Goal: Information Seeking & Learning: Learn about a topic

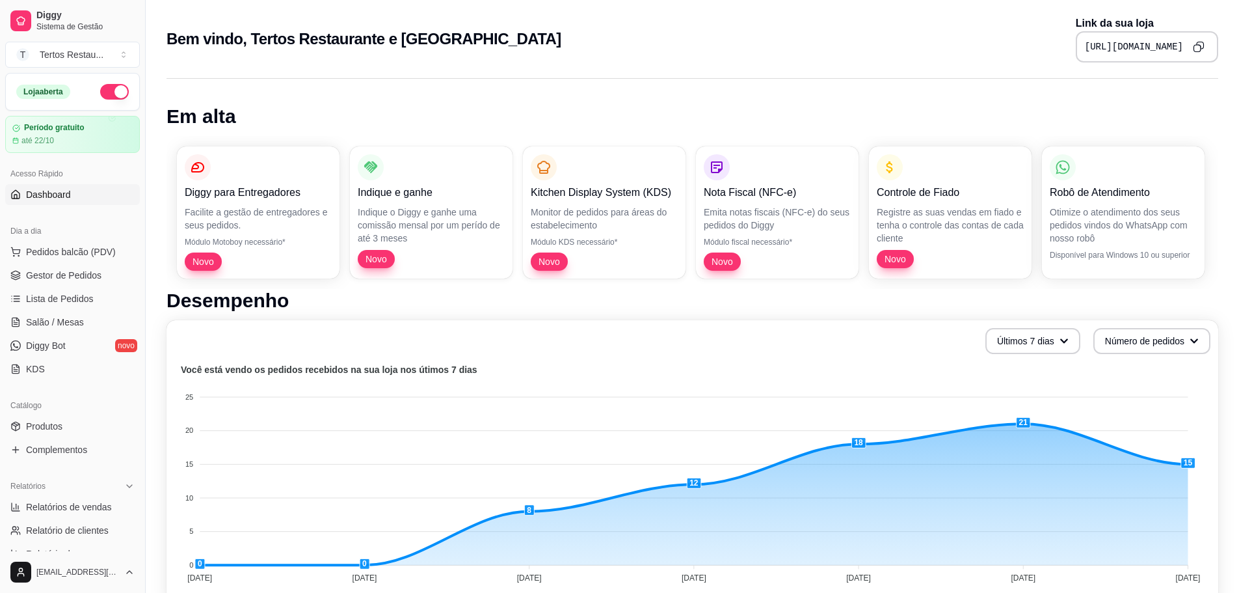
click at [896, 377] on foreignobject at bounding box center [692, 476] width 1036 height 228
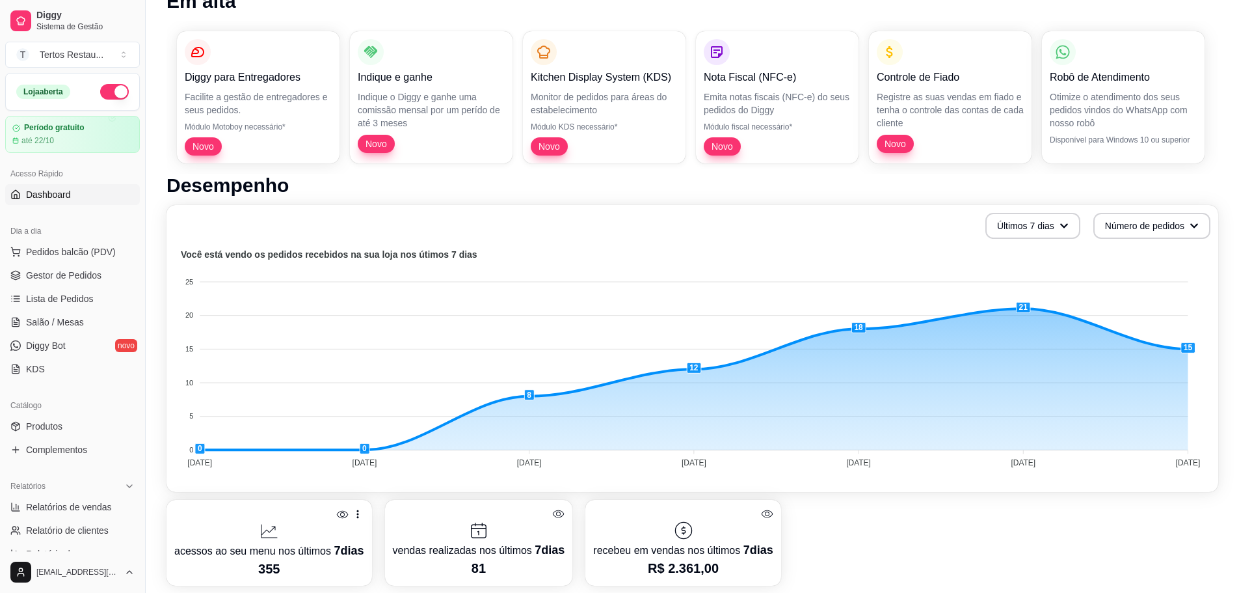
scroll to position [130, 0]
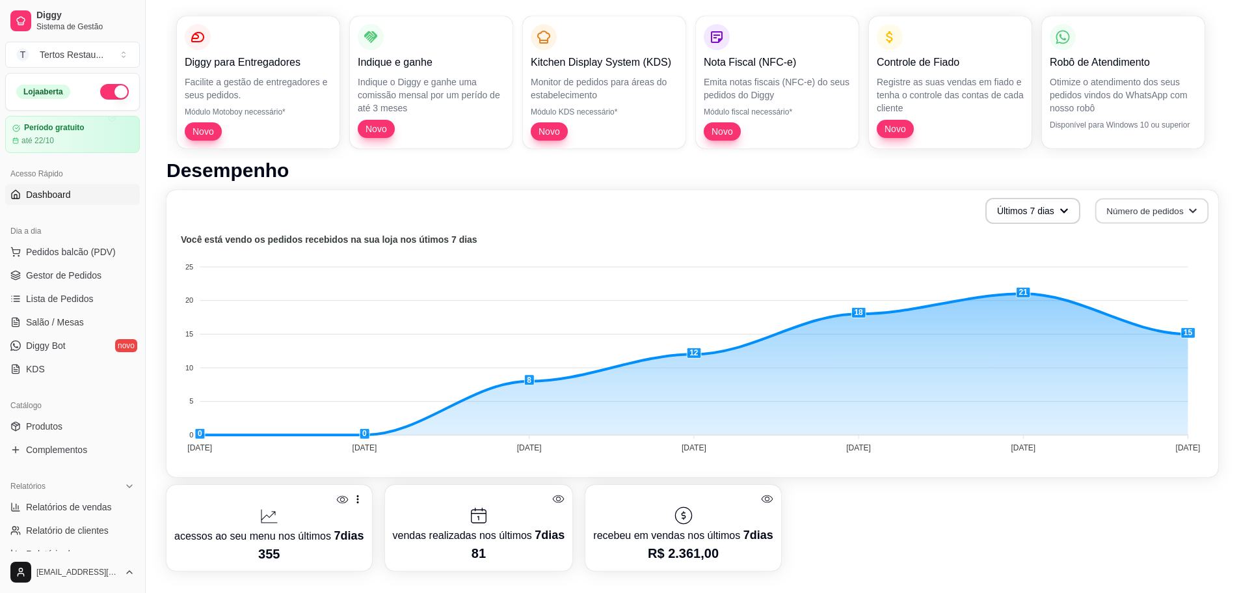
click at [1162, 213] on button "Número de pedidos" at bounding box center [1153, 210] width 114 height 25
click at [1178, 265] on span "Total em reais de pedidos" at bounding box center [1151, 264] width 109 height 13
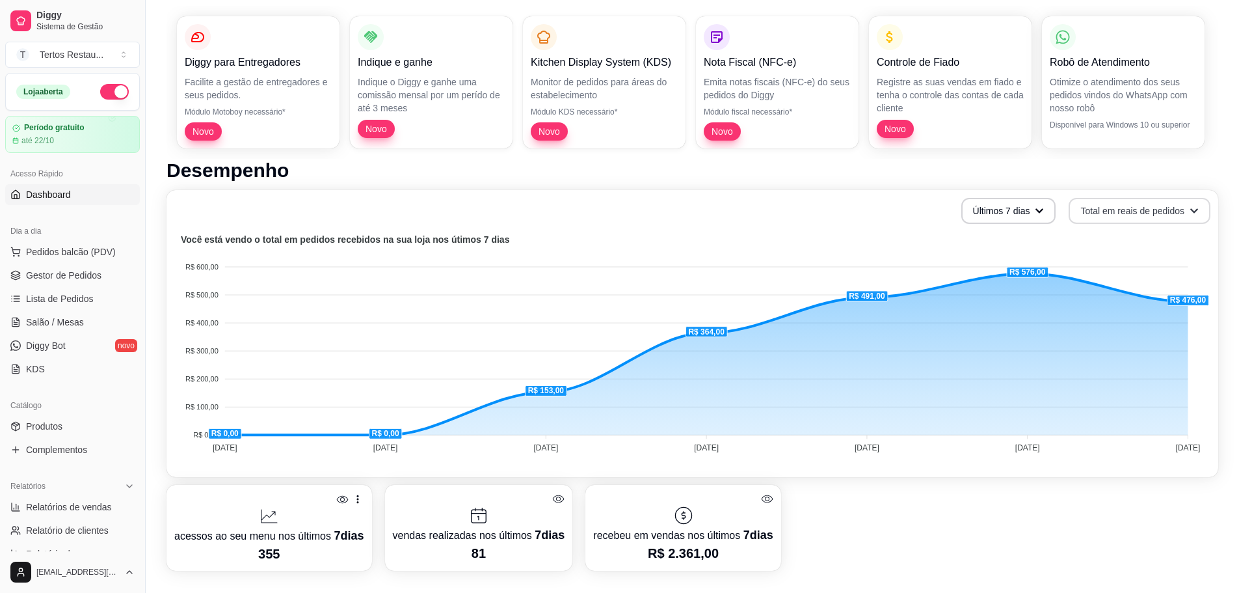
click at [1148, 213] on button "Total em reais de pedidos" at bounding box center [1140, 211] width 142 height 26
click at [1150, 240] on span "Número de pedidos" at bounding box center [1140, 242] width 109 height 13
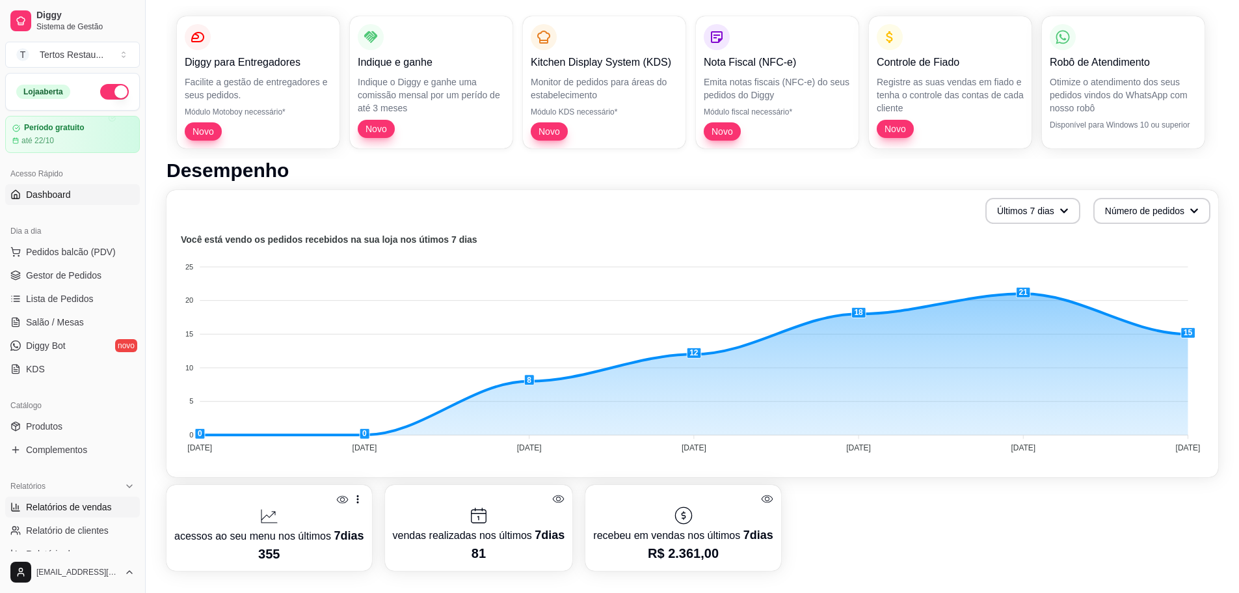
click at [82, 506] on span "Relatórios de vendas" at bounding box center [69, 506] width 86 height 13
select select "ALL"
select select "0"
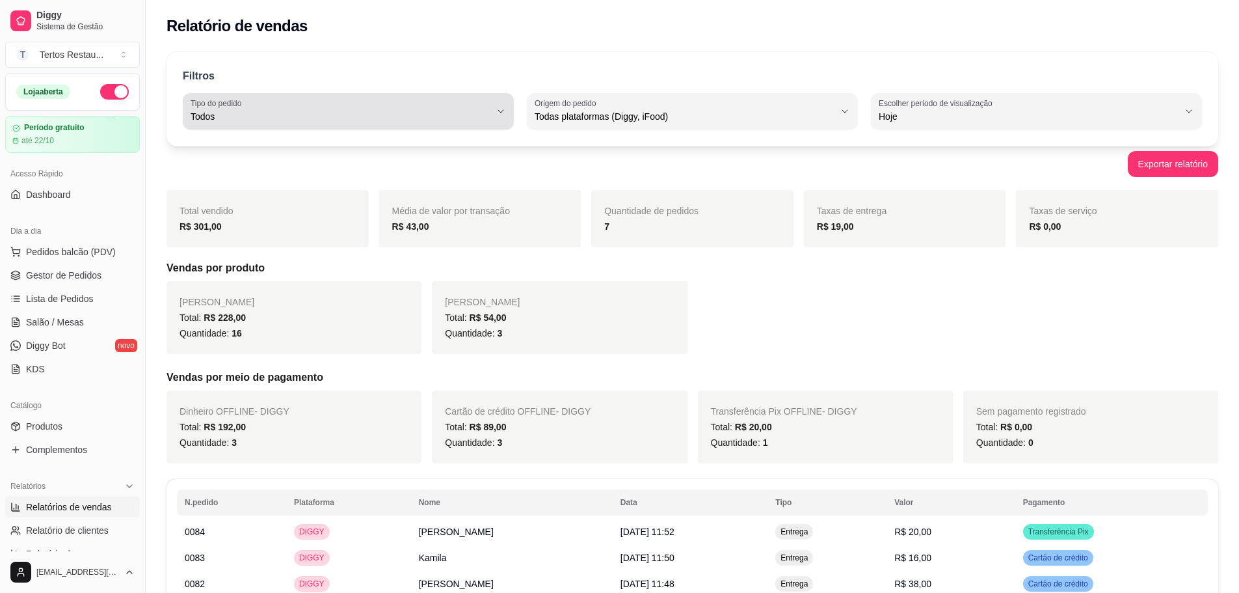
click at [243, 106] on label "Tipo do pedido" at bounding box center [218, 103] width 55 height 11
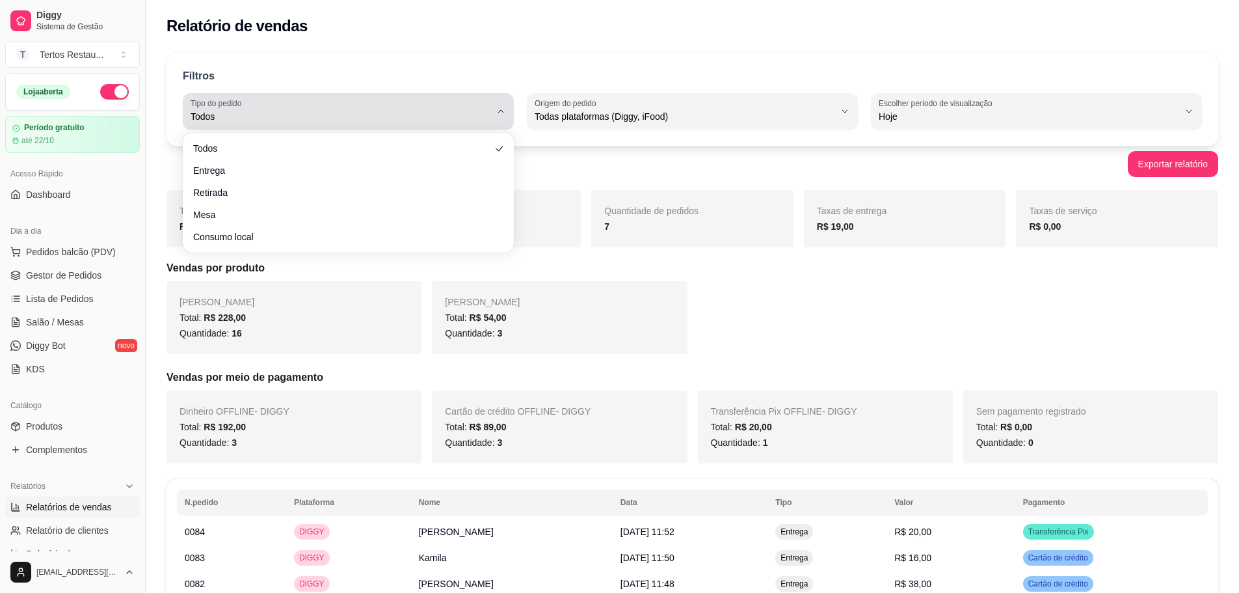
click at [243, 106] on label "Tipo do pedido" at bounding box center [218, 103] width 55 height 11
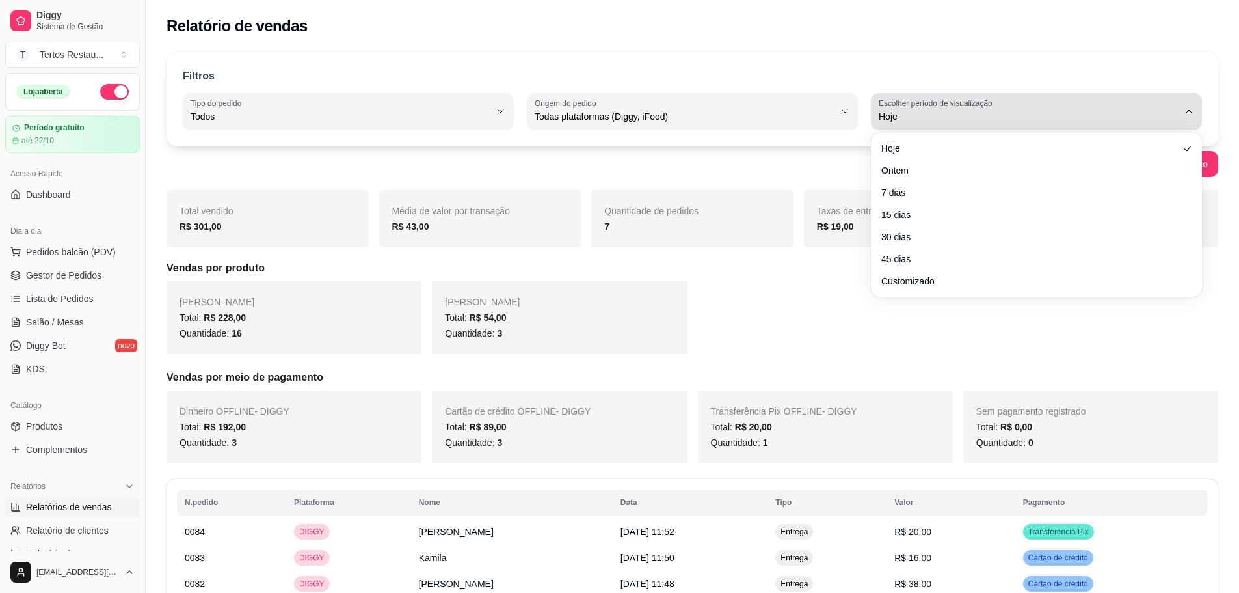
click at [951, 123] on div "Hoje" at bounding box center [1029, 111] width 300 height 26
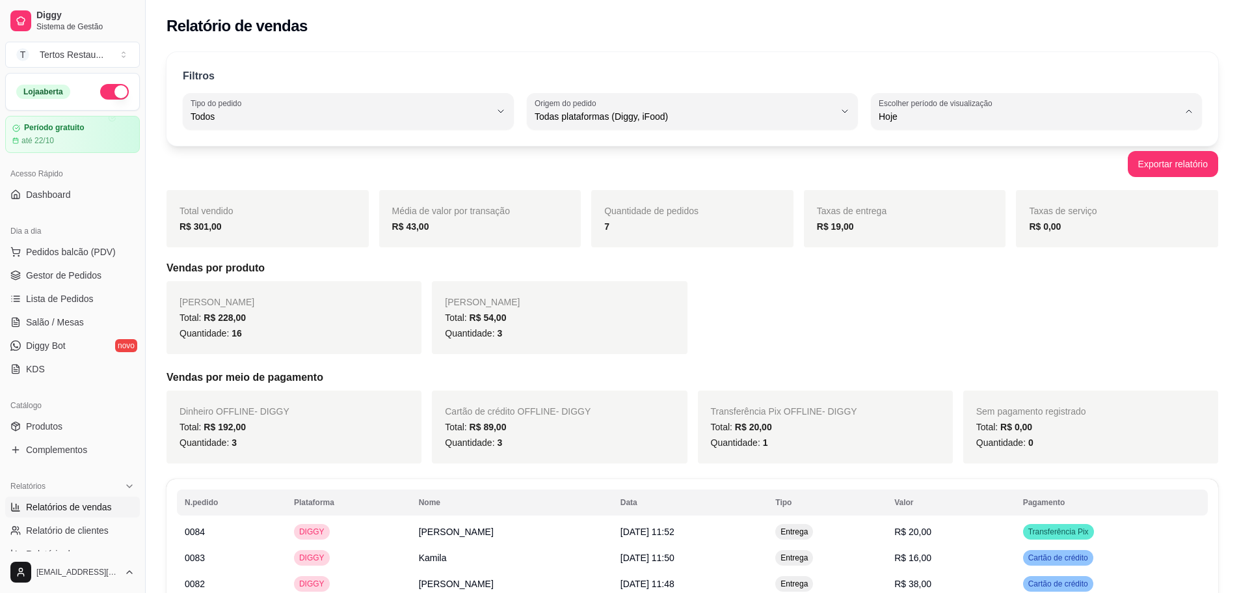
click at [903, 215] on span "15 dias" at bounding box center [1031, 211] width 286 height 12
type input "15"
select select "15"
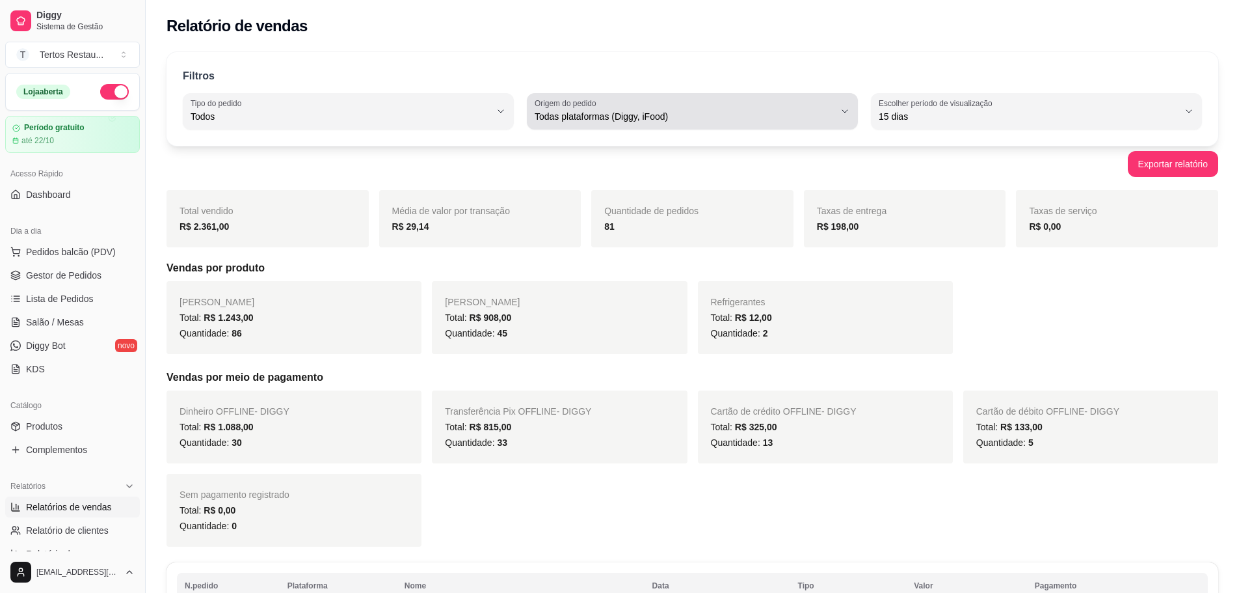
click at [628, 111] on span "Todas plataformas (Diggy, iFood)" at bounding box center [685, 116] width 300 height 13
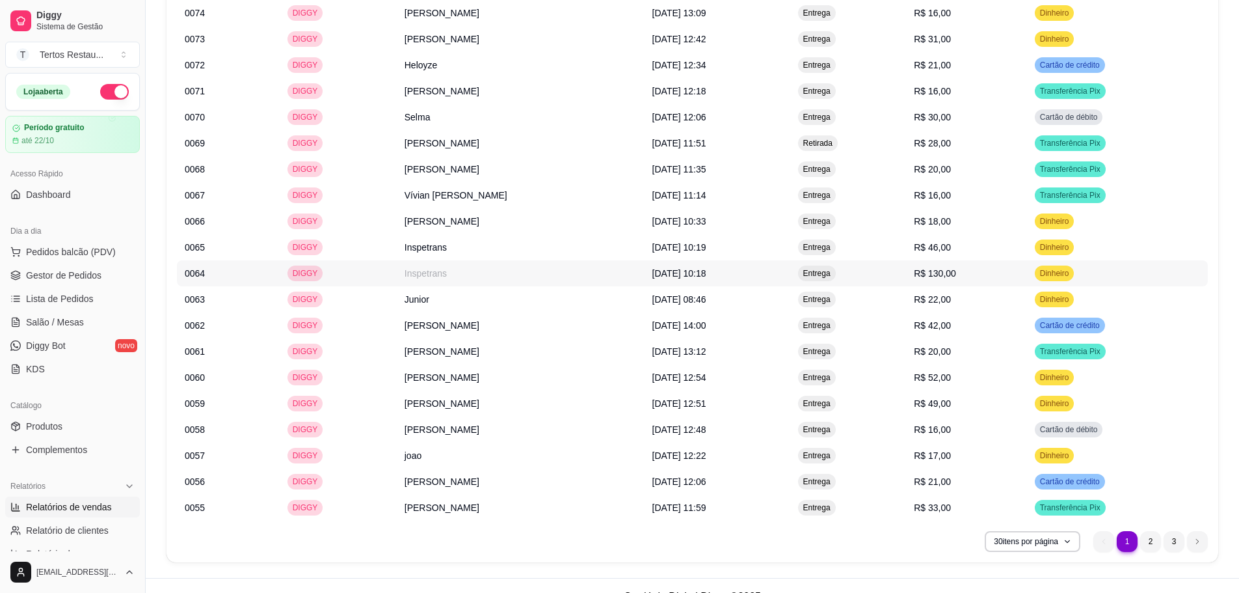
scroll to position [884, 0]
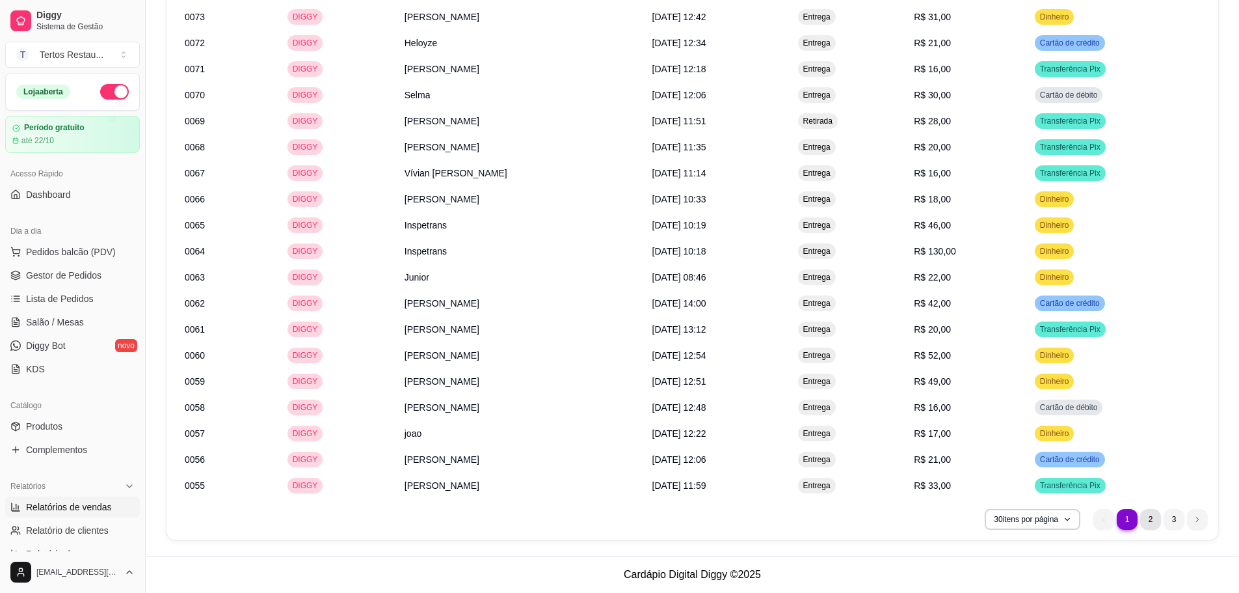
click at [1150, 520] on li "2" at bounding box center [1151, 519] width 21 height 21
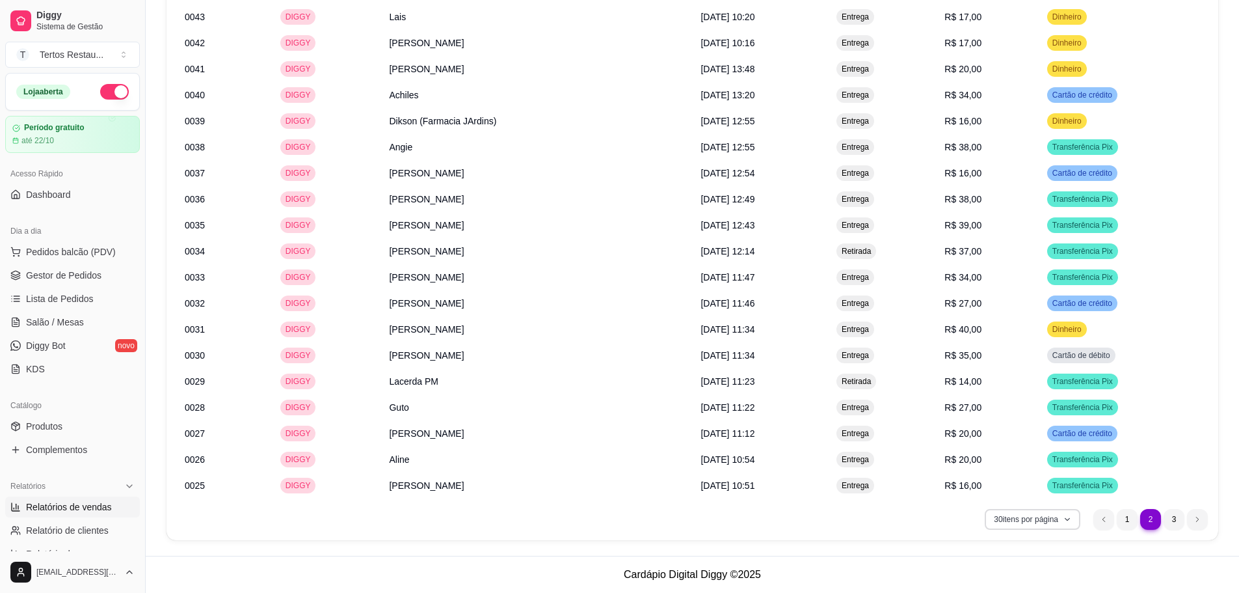
click at [1003, 521] on button "30 itens por página" at bounding box center [1033, 519] width 96 height 21
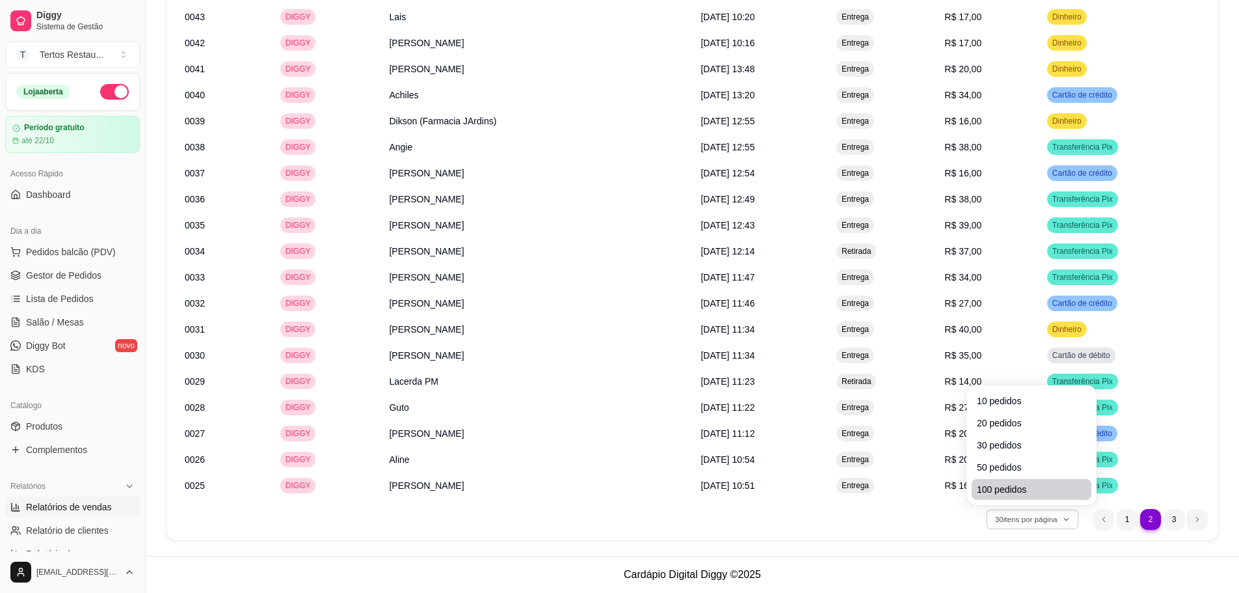
click at [1010, 490] on span "100 pedidos" at bounding box center [1031, 489] width 109 height 13
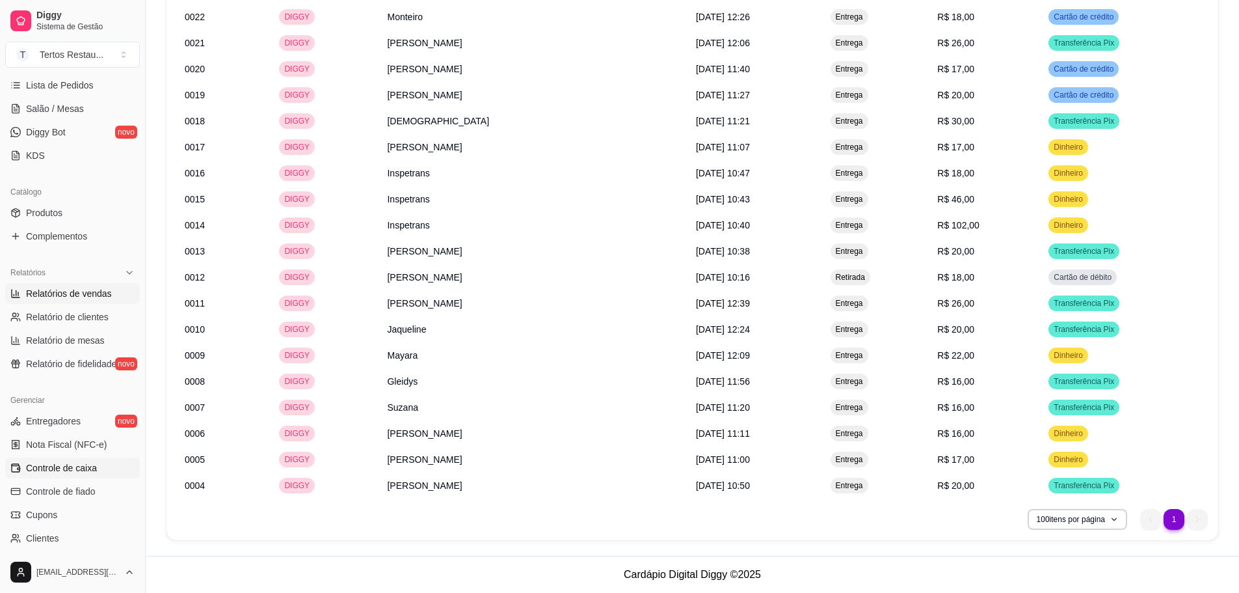
scroll to position [344, 0]
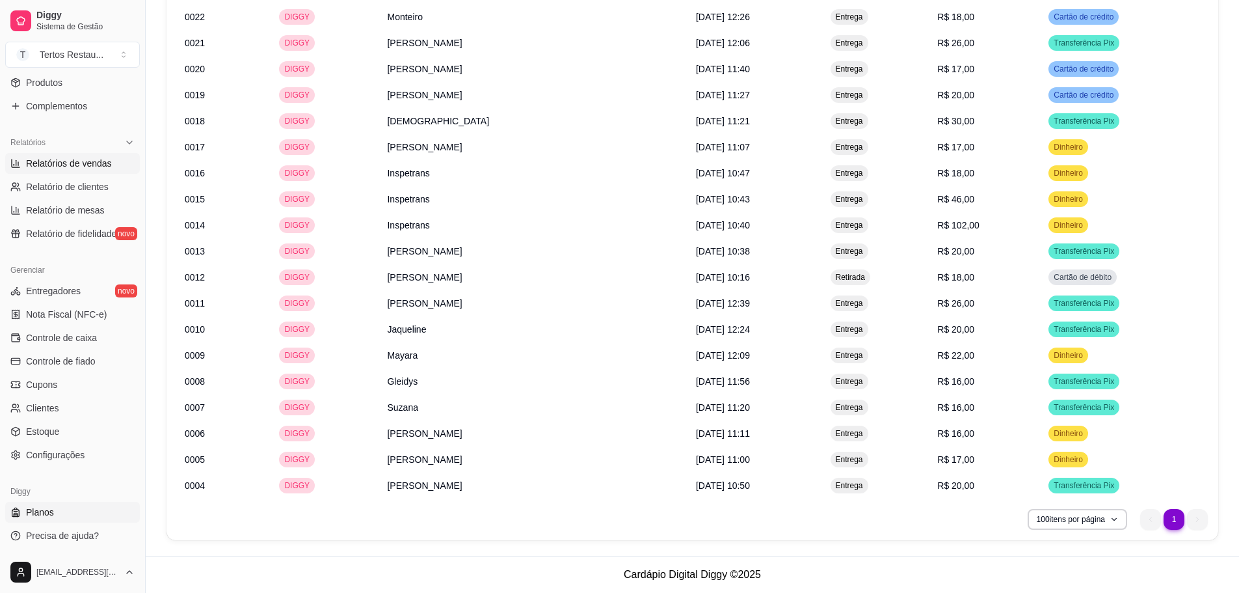
click at [54, 515] on link "Planos" at bounding box center [72, 512] width 135 height 21
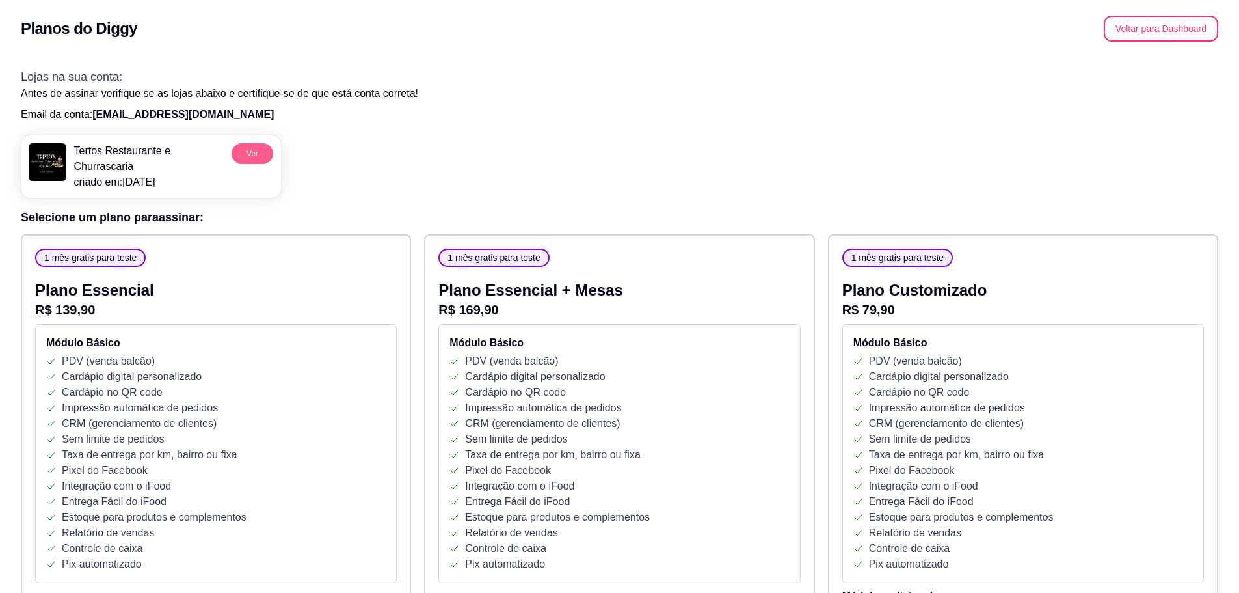
click at [247, 154] on button "Ver" at bounding box center [253, 153] width 42 height 21
click at [102, 38] on h2 "Planos do Diggy" at bounding box center [79, 28] width 116 height 21
